Goal: Information Seeking & Learning: Learn about a topic

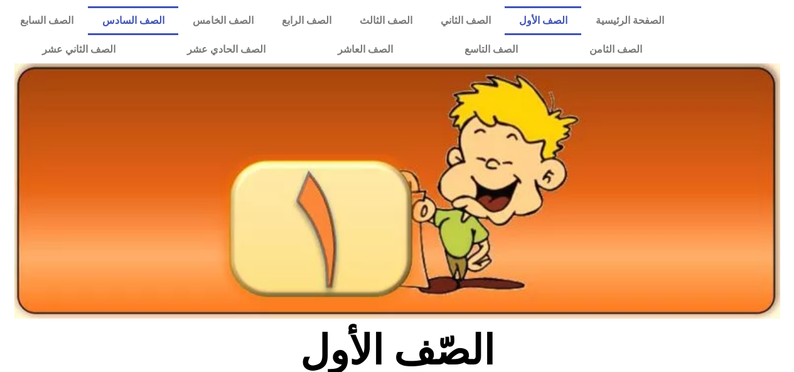
click at [178, 24] on link "الصف السادس" at bounding box center [133, 20] width 90 height 29
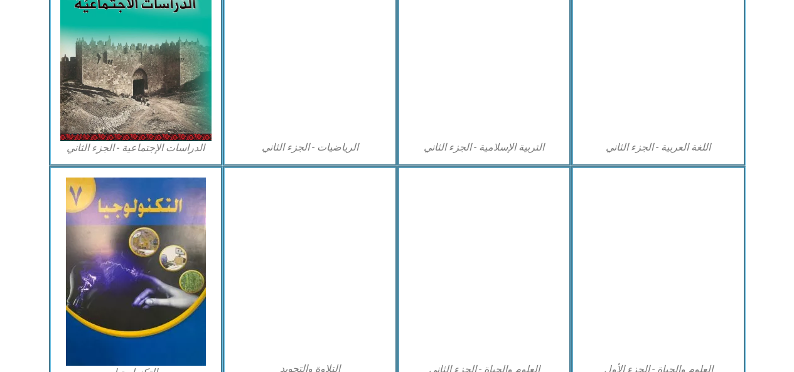
scroll to position [681, 0]
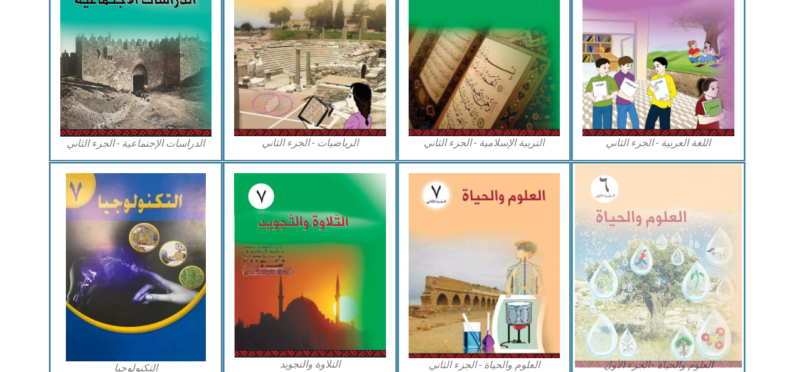
click at [611, 233] on img at bounding box center [658, 265] width 167 height 203
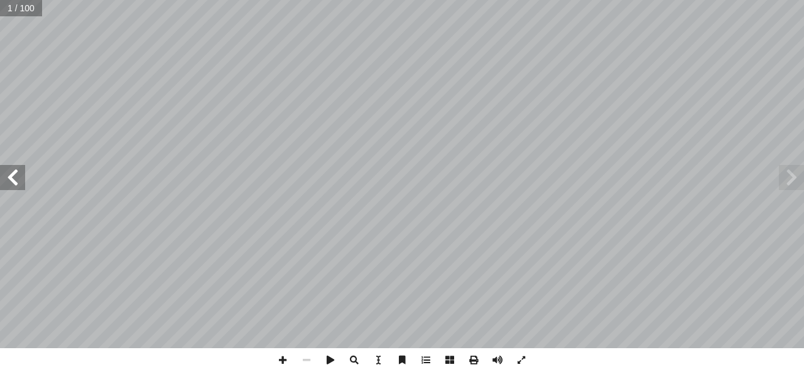
click at [11, 179] on span at bounding box center [12, 177] width 25 height 25
click at [15, 173] on span at bounding box center [12, 177] width 25 height 25
click at [14, 176] on span at bounding box center [12, 177] width 25 height 25
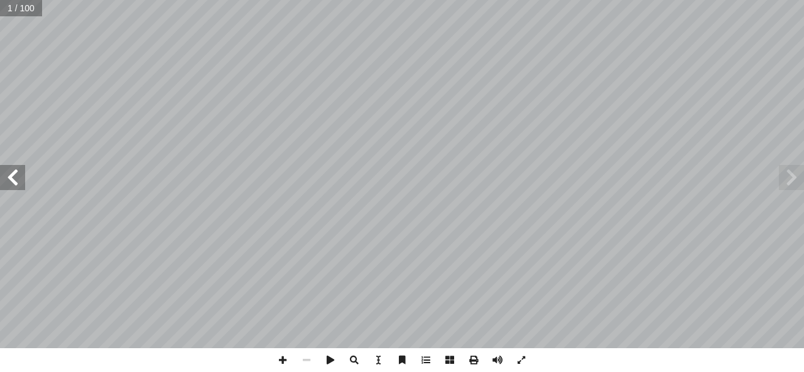
click at [9, 180] on span at bounding box center [12, 177] width 25 height 25
click at [15, 179] on span at bounding box center [12, 177] width 25 height 25
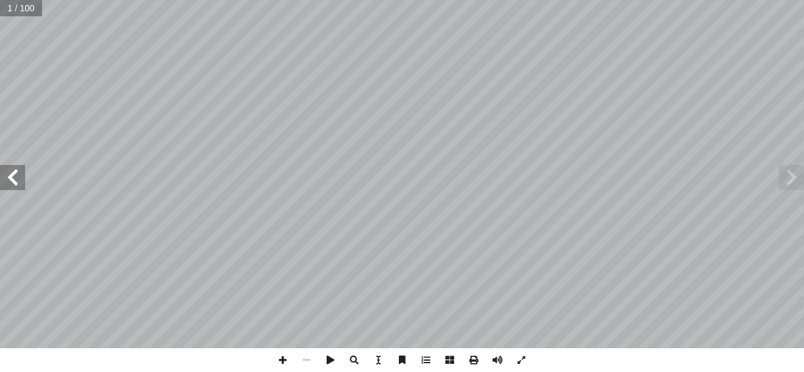
click at [15, 179] on span at bounding box center [12, 177] width 25 height 25
click at [12, 179] on span at bounding box center [12, 177] width 25 height 25
click at [14, 179] on span at bounding box center [12, 177] width 25 height 25
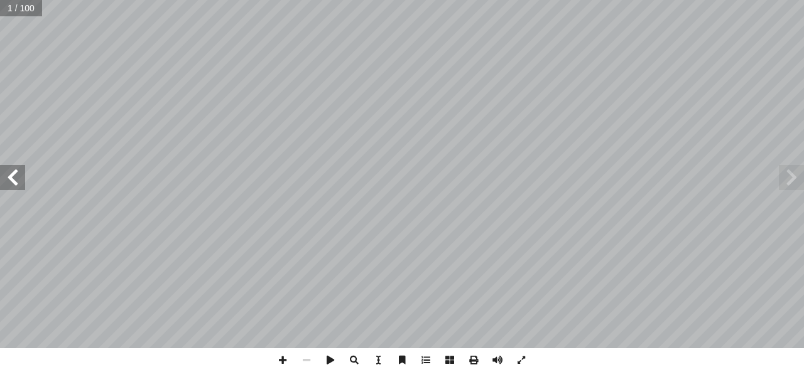
click at [14, 179] on span at bounding box center [12, 177] width 25 height 25
click at [8, 182] on span at bounding box center [12, 177] width 25 height 25
click at [9, 181] on span at bounding box center [12, 177] width 25 height 25
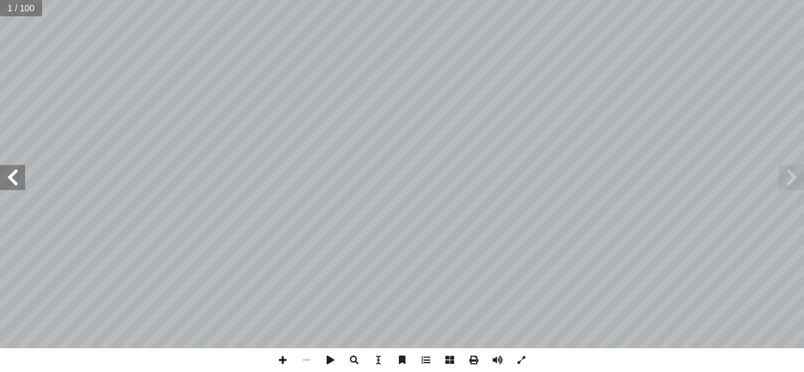
click at [9, 181] on span at bounding box center [12, 177] width 25 height 25
click at [10, 183] on span at bounding box center [12, 177] width 25 height 25
click at [14, 173] on span at bounding box center [12, 177] width 25 height 25
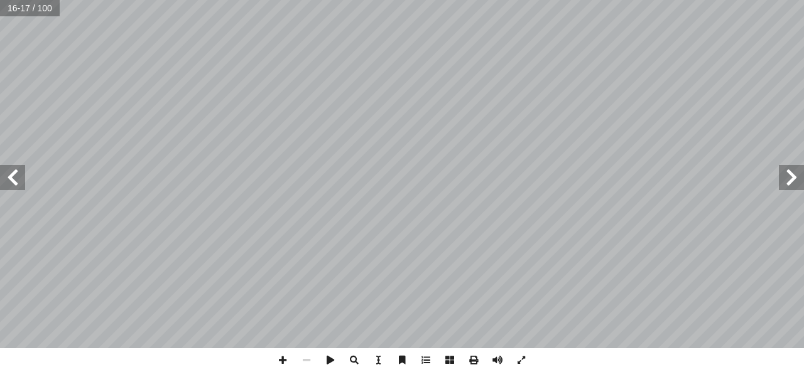
click at [12, 176] on span at bounding box center [12, 177] width 25 height 25
click at [12, 178] on span at bounding box center [12, 177] width 25 height 25
click at [10, 181] on span at bounding box center [12, 177] width 25 height 25
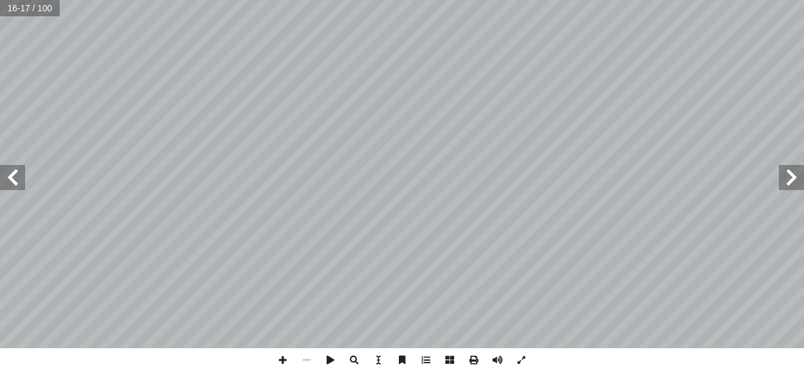
click at [10, 181] on span at bounding box center [12, 177] width 25 height 25
click at [6, 176] on span at bounding box center [12, 177] width 25 height 25
click at [10, 179] on span at bounding box center [12, 177] width 25 height 25
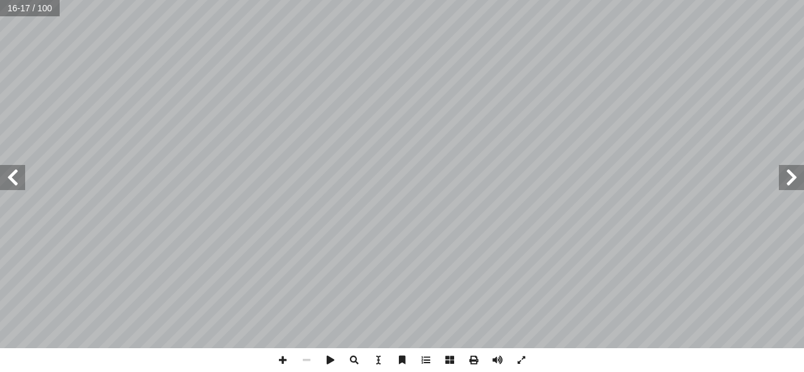
click at [11, 183] on span at bounding box center [12, 177] width 25 height 25
click at [11, 179] on span at bounding box center [12, 177] width 25 height 25
click at [9, 176] on span at bounding box center [12, 177] width 25 height 25
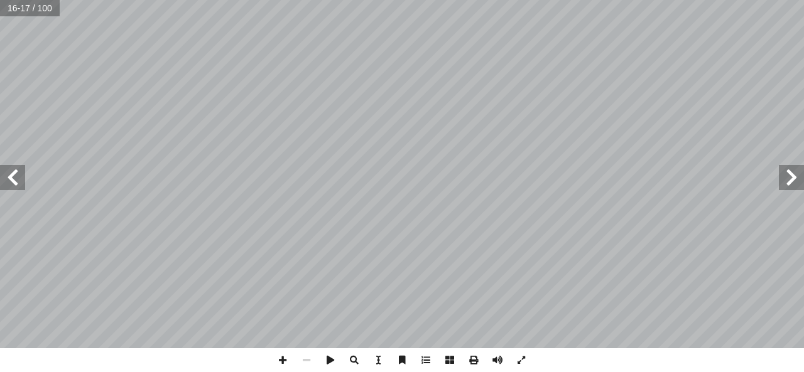
click at [9, 176] on span at bounding box center [12, 177] width 25 height 25
click at [10, 179] on span at bounding box center [12, 177] width 25 height 25
click at [11, 176] on span at bounding box center [12, 177] width 25 height 25
click at [13, 174] on span at bounding box center [12, 177] width 25 height 25
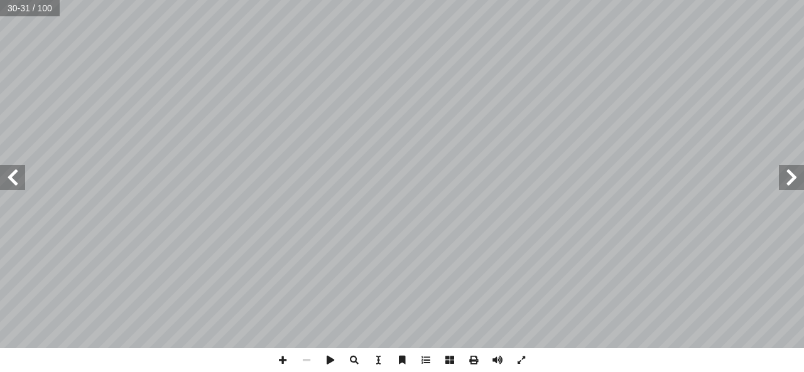
click at [15, 176] on span at bounding box center [12, 177] width 25 height 25
click at [14, 179] on span at bounding box center [12, 177] width 25 height 25
click at [13, 183] on span at bounding box center [12, 177] width 25 height 25
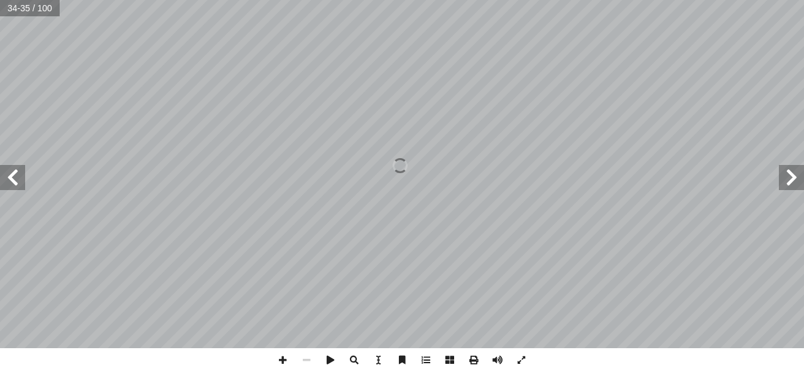
click at [6, 182] on span at bounding box center [12, 177] width 25 height 25
